Goal: Information Seeking & Learning: Learn about a topic

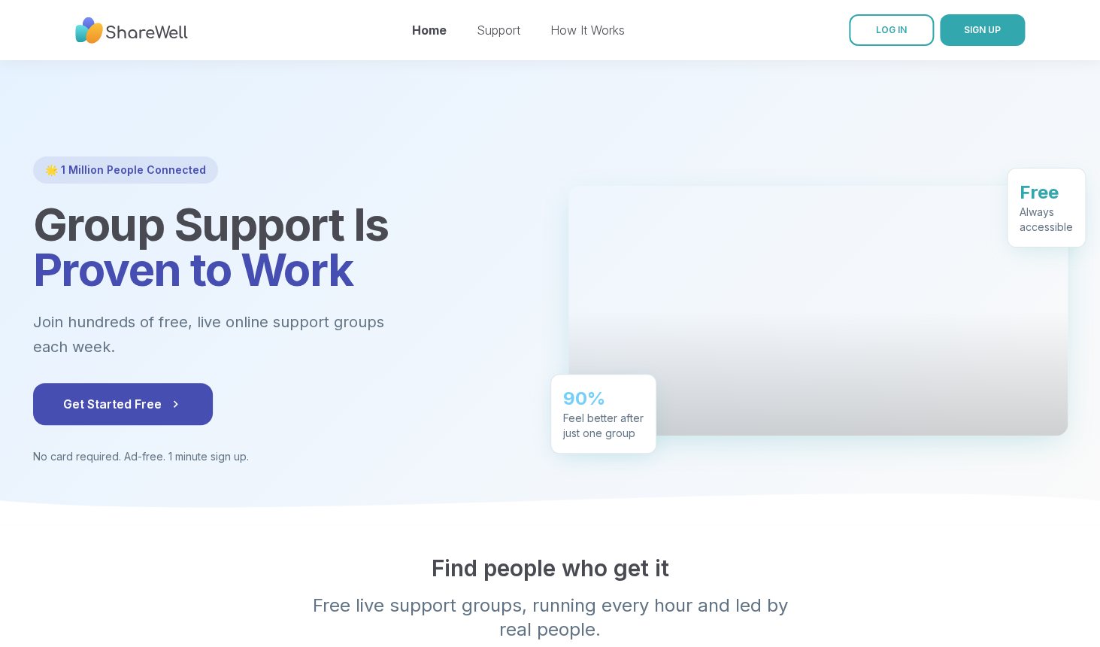
click at [476, 253] on h1 "Group Support Is Proven to Work" at bounding box center [282, 247] width 499 height 90
click at [600, 34] on link "How It Works" at bounding box center [587, 30] width 74 height 15
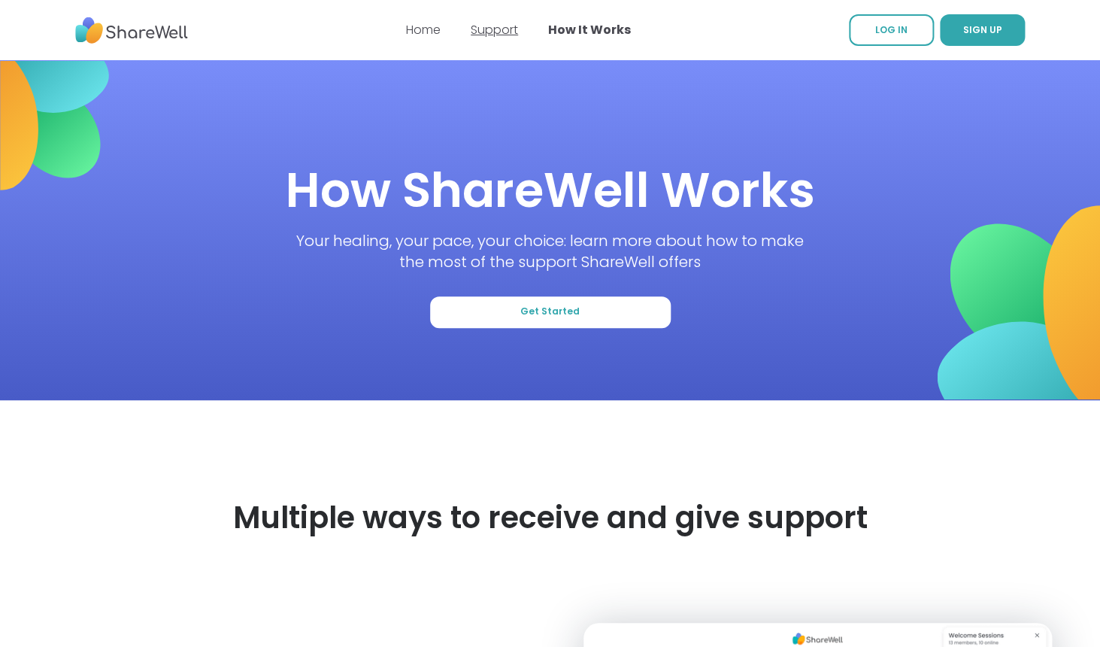
click at [499, 26] on link "Support" at bounding box center [494, 29] width 47 height 17
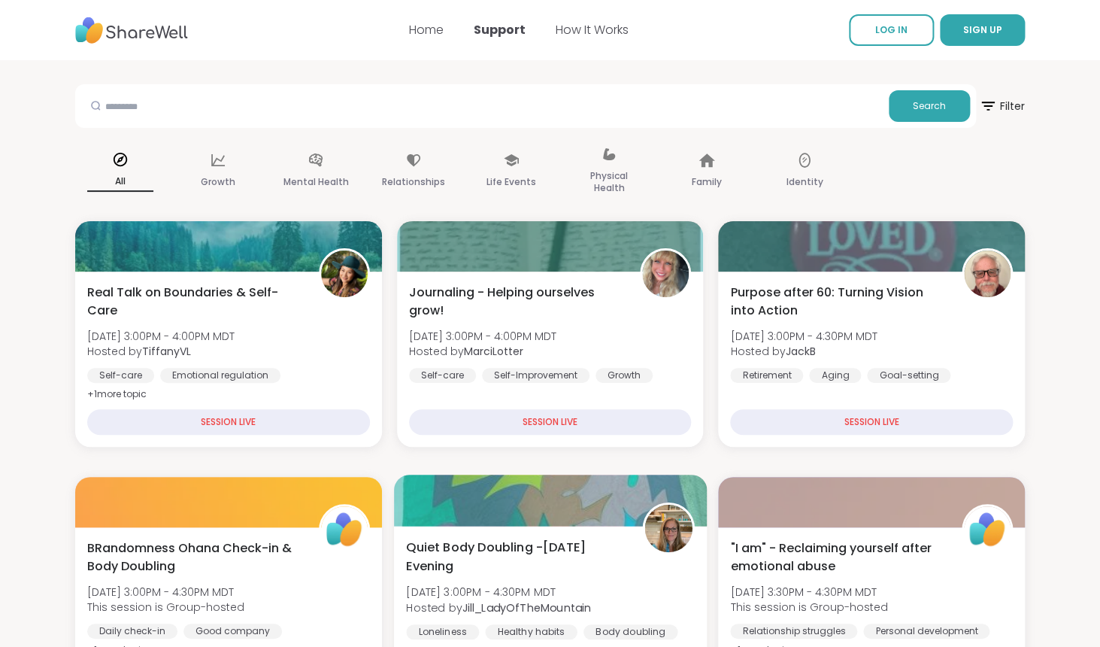
scroll to position [26, 0]
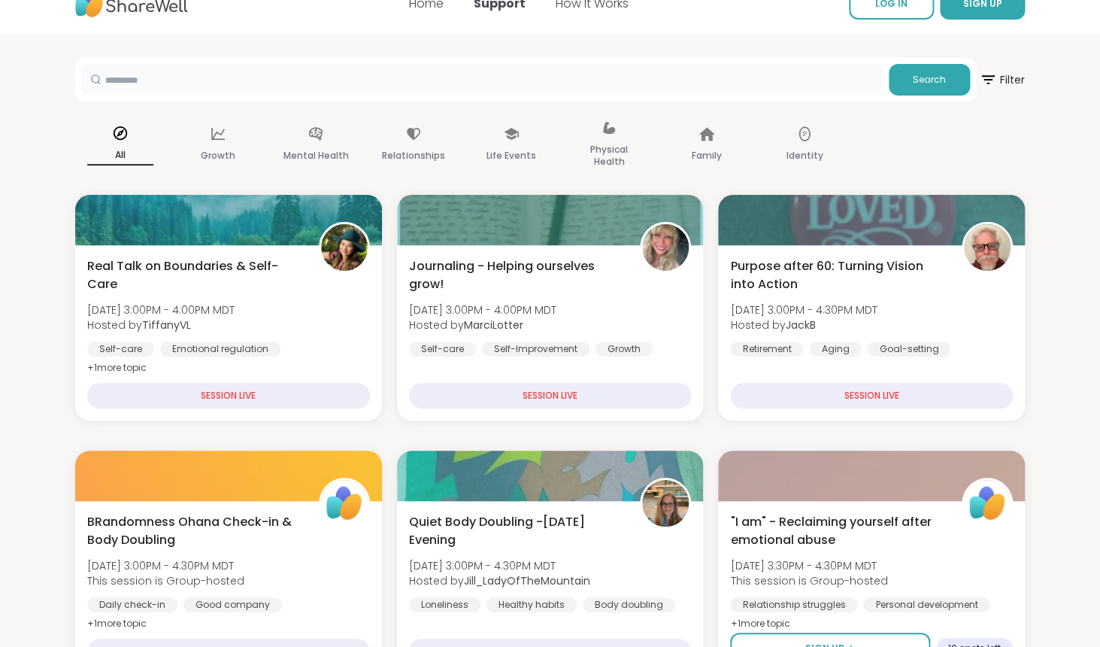
click at [393, 87] on input "text" at bounding box center [482, 79] width 802 height 30
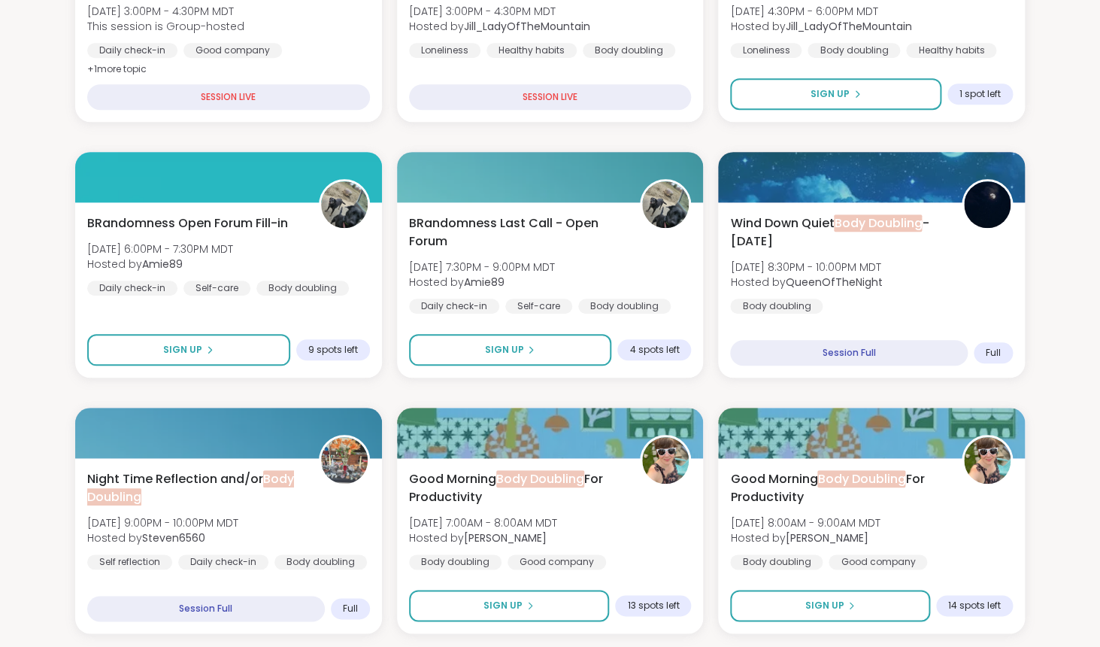
scroll to position [333, 0]
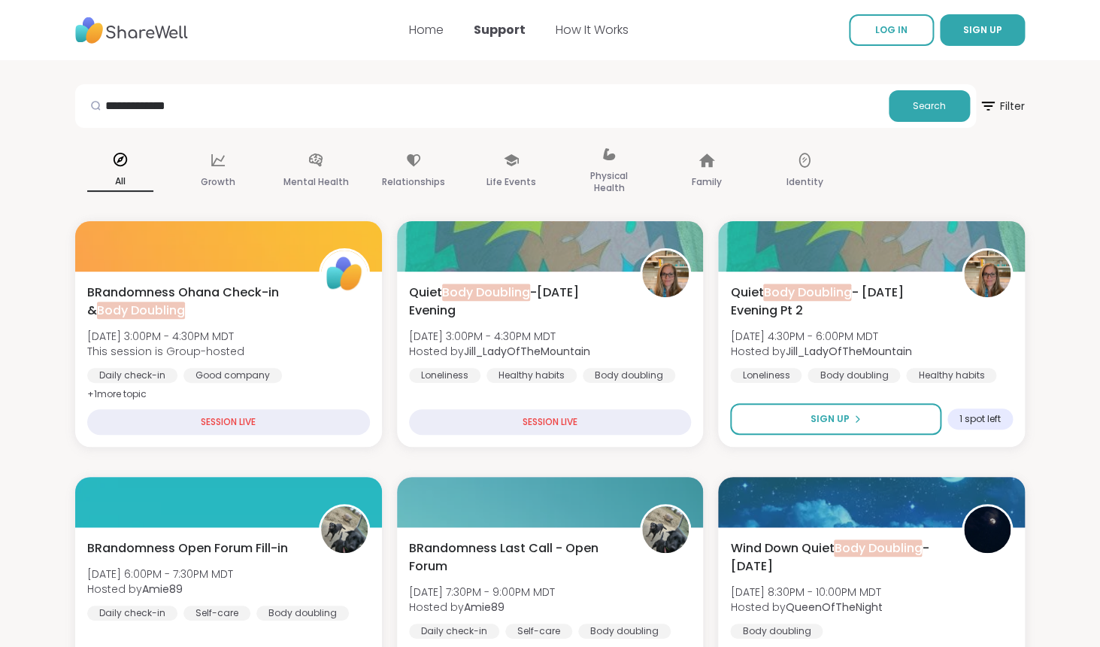
click at [339, 89] on div "**********" at bounding box center [525, 106] width 901 height 44
click at [299, 120] on input "**********" at bounding box center [482, 105] width 802 height 30
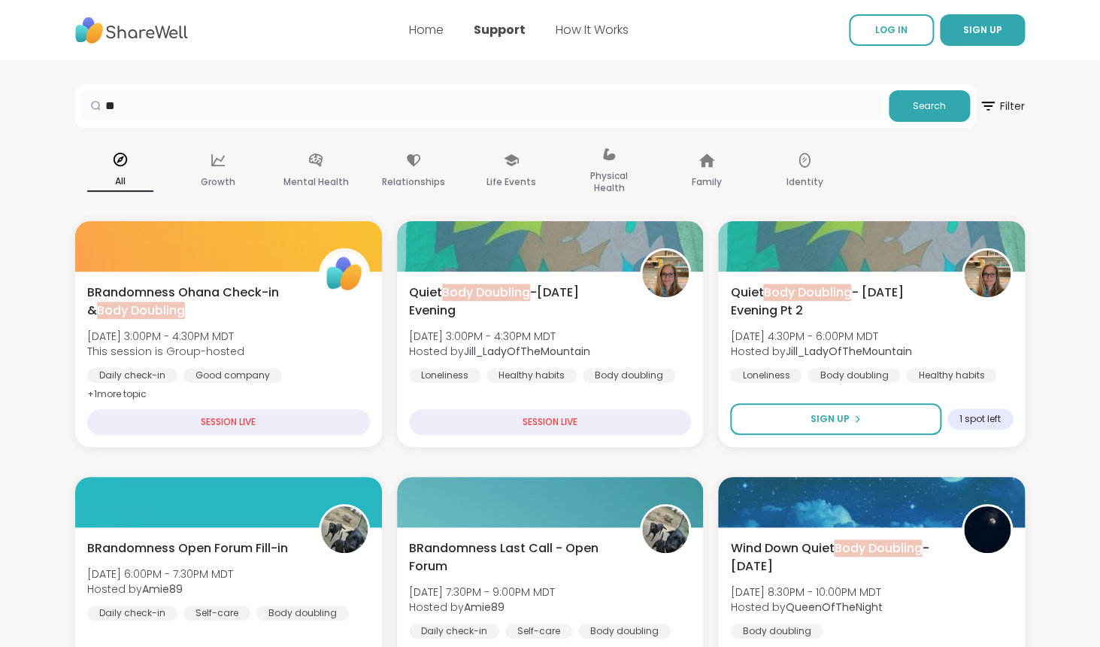
type input "*"
click at [985, 20] on button "SIGN UP" at bounding box center [982, 30] width 85 height 32
click at [602, 20] on div "Home Support How It Works" at bounding box center [519, 30] width 220 height 42
click at [598, 24] on link "How It Works" at bounding box center [592, 29] width 73 height 17
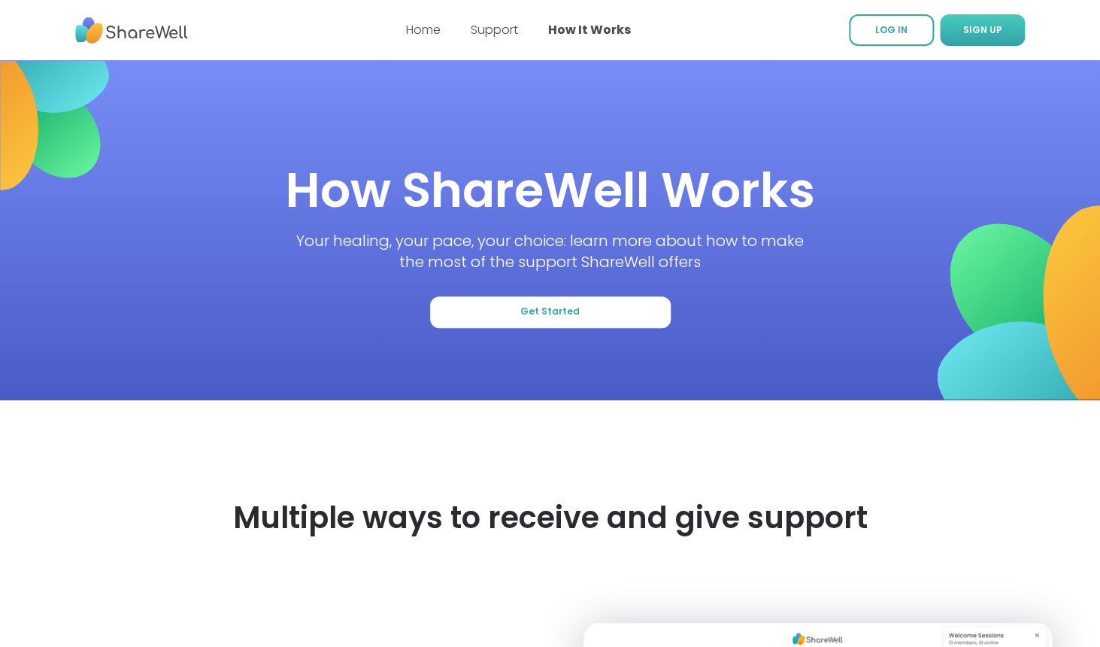
click at [988, 30] on span "SIGN UP" at bounding box center [982, 29] width 39 height 13
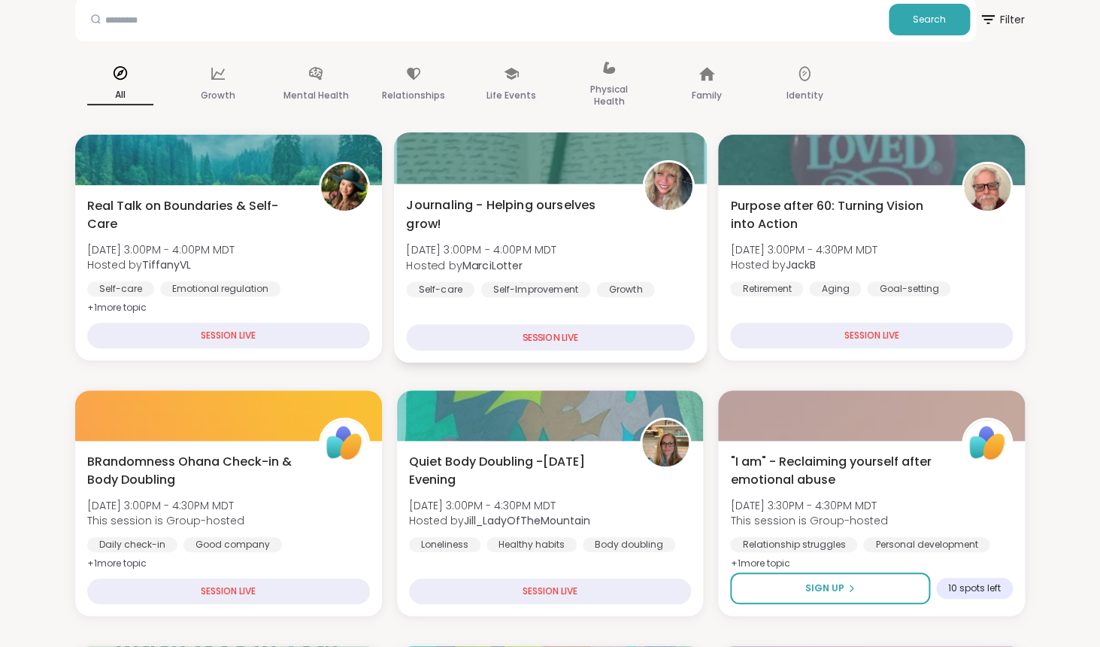
scroll to position [139, 0]
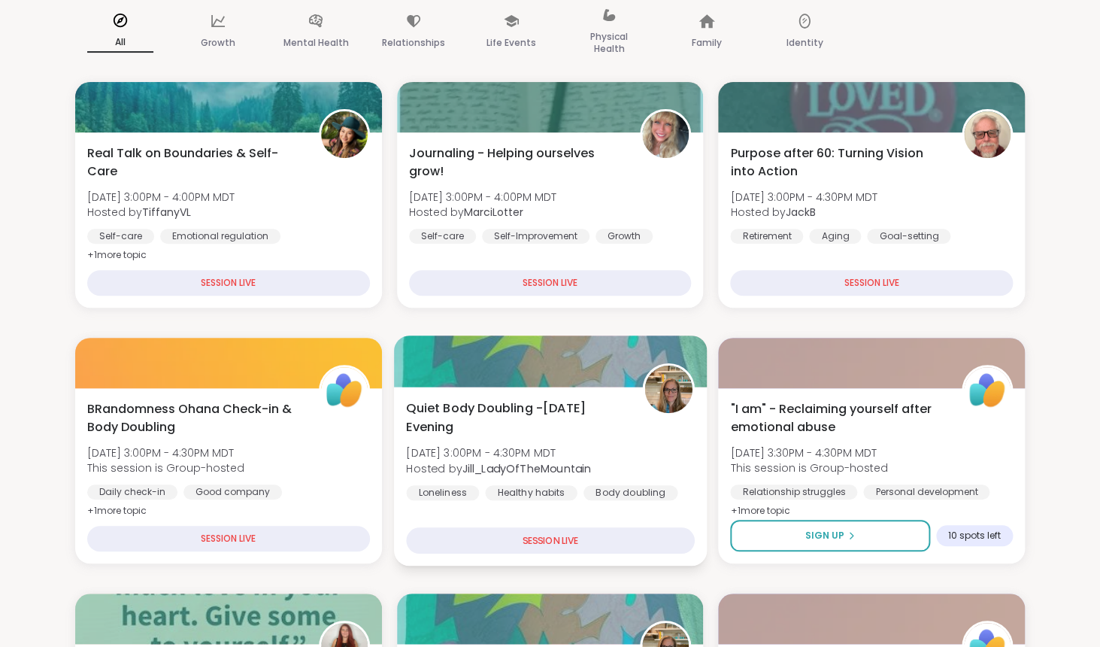
click at [454, 408] on span "Quiet Body Doubling -[DATE] Evening" at bounding box center [515, 417] width 219 height 37
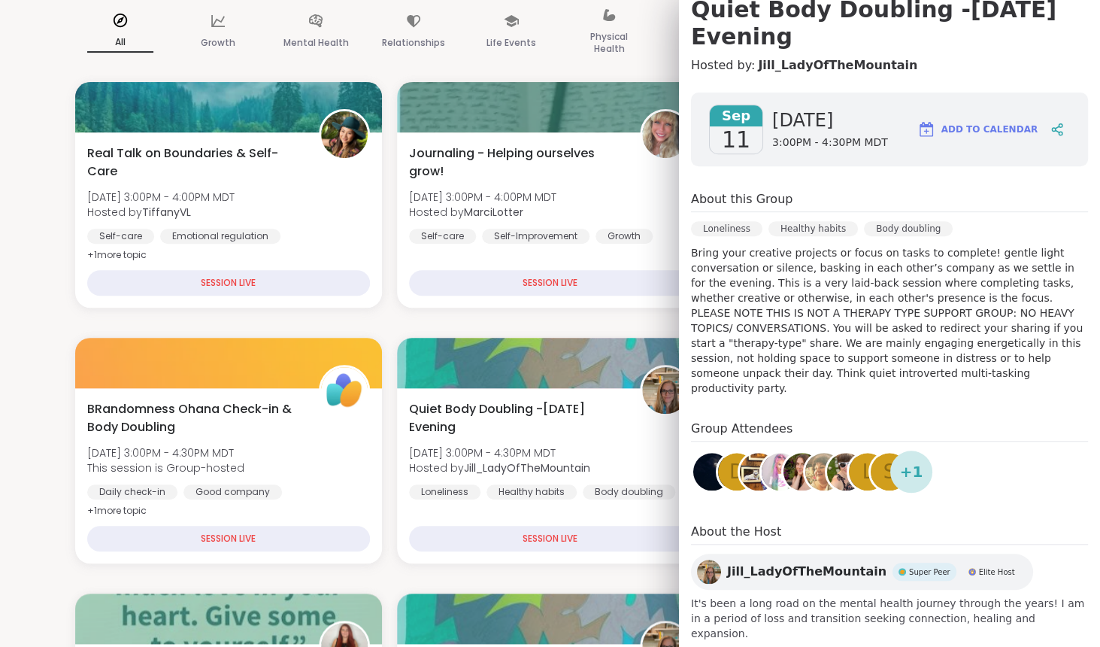
scroll to position [0, 0]
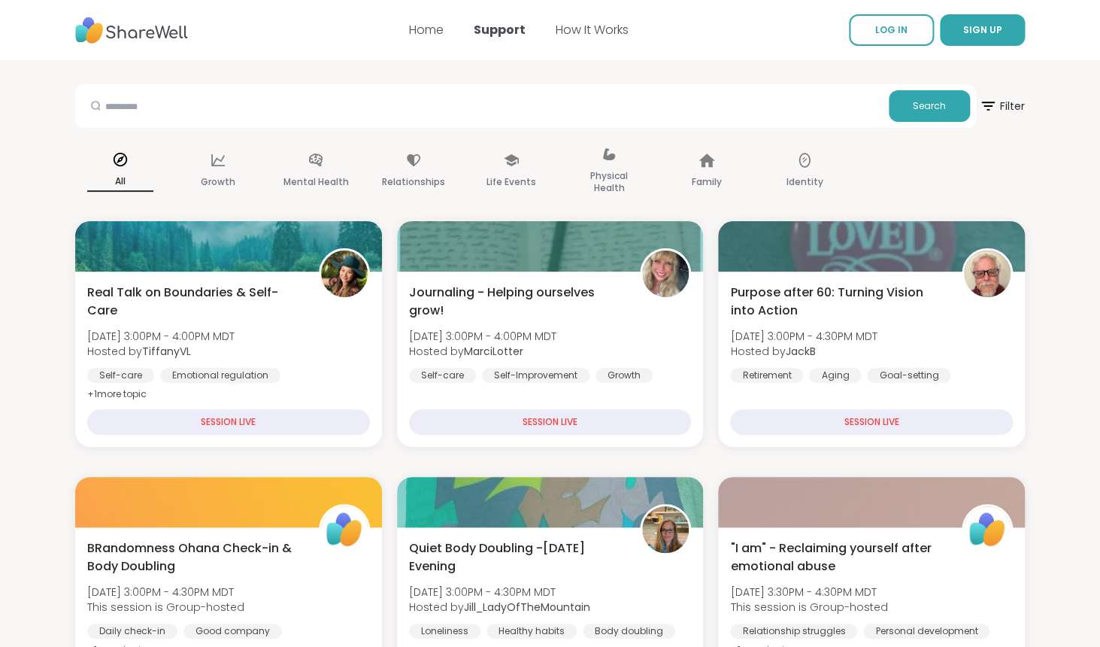
click at [132, 26] on img at bounding box center [131, 30] width 113 height 41
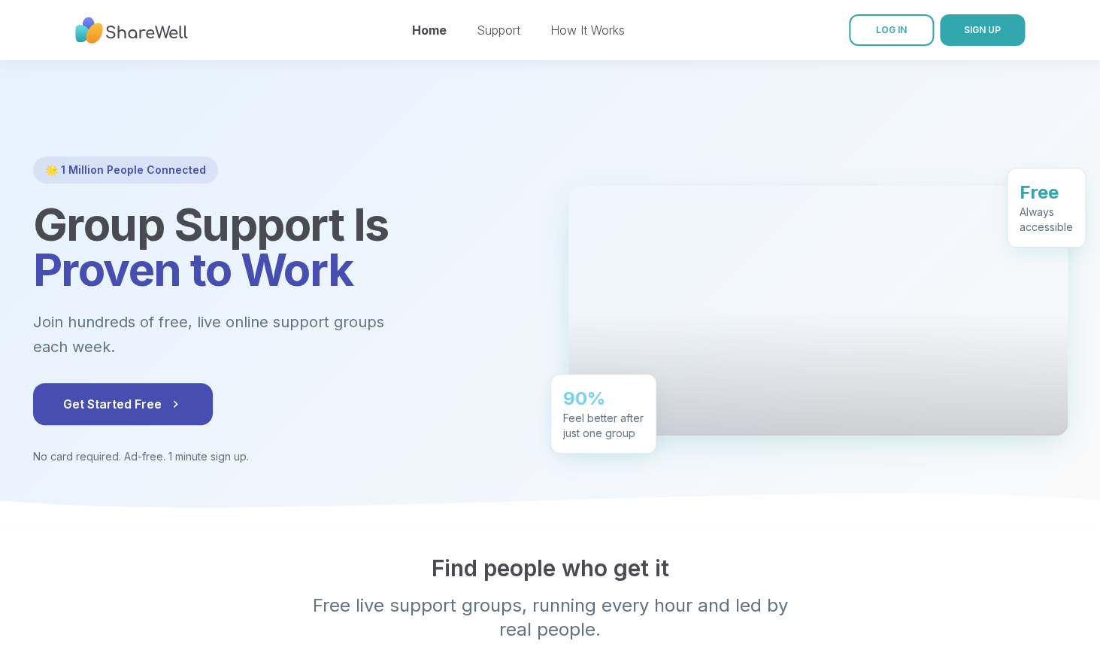
click at [920, 554] on h2 "Find people who get it" at bounding box center [550, 567] width 1035 height 27
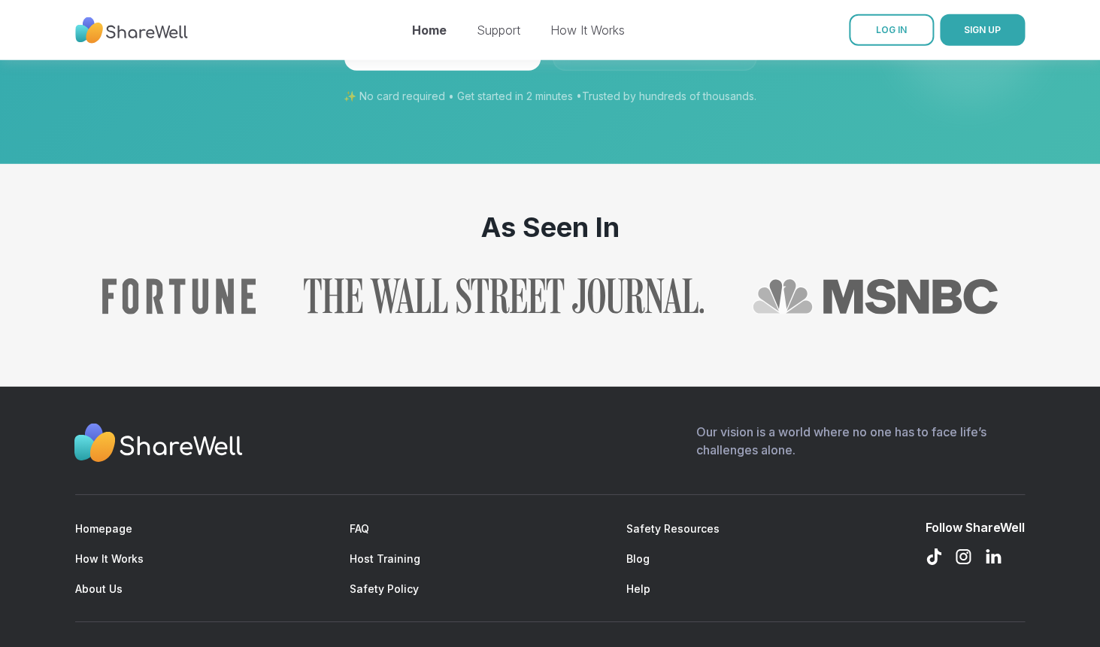
scroll to position [1568, 0]
